Goal: Navigation & Orientation: Go to known website

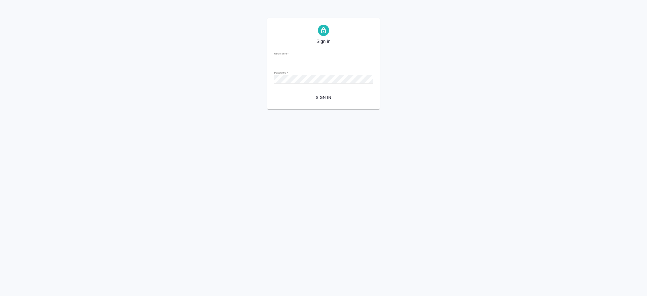
type input "i.shorova@awatera.com"
click at [322, 99] on span "Sign in" at bounding box center [324, 97] width 90 height 7
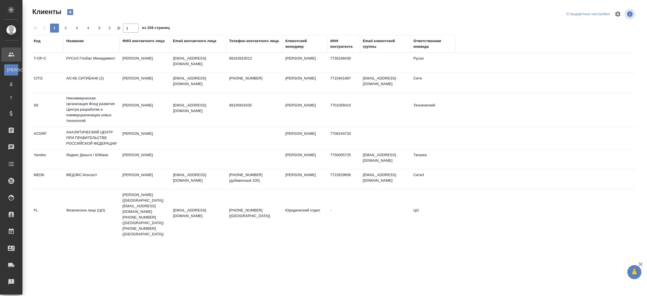
select select "RU"
